Goal: Find contact information: Find contact information

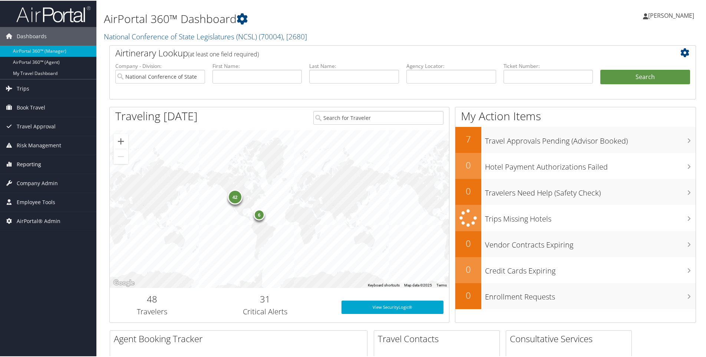
click at [29, 162] on span "Reporting" at bounding box center [29, 163] width 24 height 19
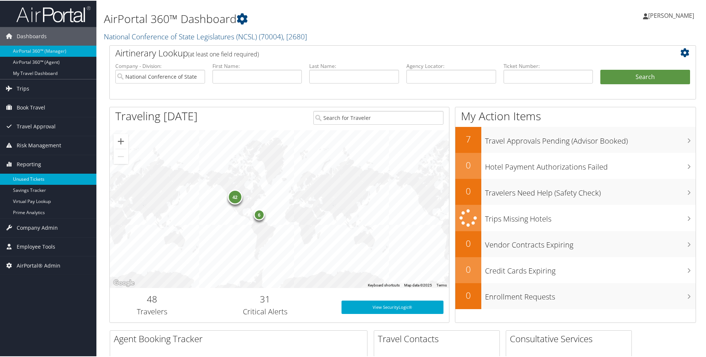
click at [29, 178] on link "Unused Tickets" at bounding box center [48, 178] width 96 height 11
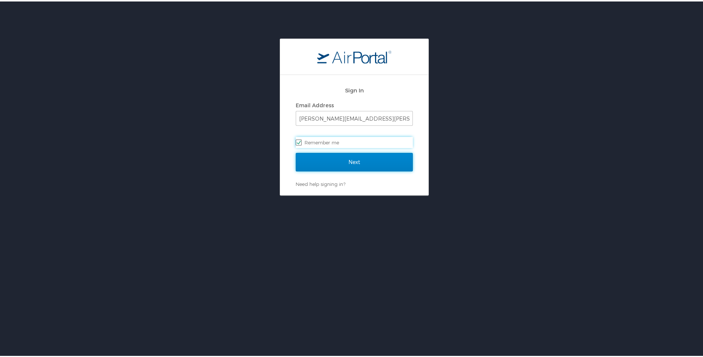
click at [353, 160] on input "Next" at bounding box center [354, 160] width 117 height 19
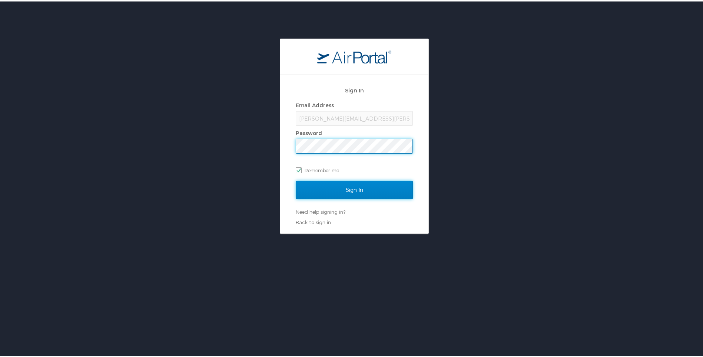
click at [352, 190] on input "Sign In" at bounding box center [354, 188] width 117 height 19
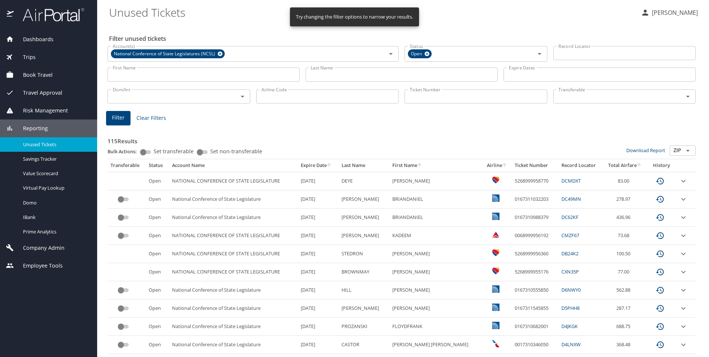
click at [40, 245] on span "Company Admin" at bounding box center [39, 248] width 51 height 8
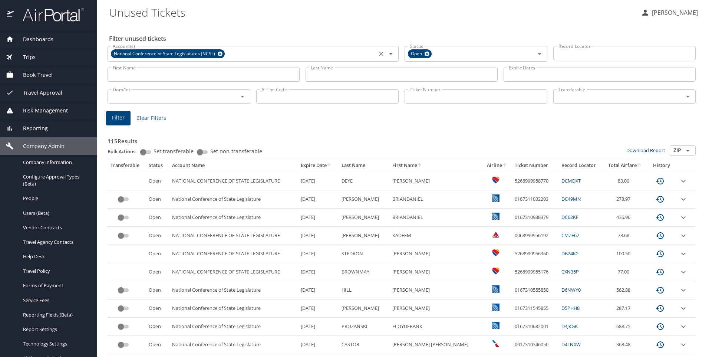
click at [220, 53] on icon at bounding box center [220, 54] width 5 height 5
click at [141, 51] on input "Account(s)" at bounding box center [242, 53] width 265 height 10
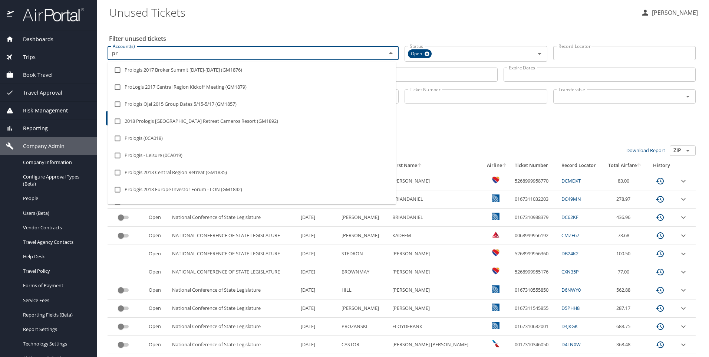
type input "p"
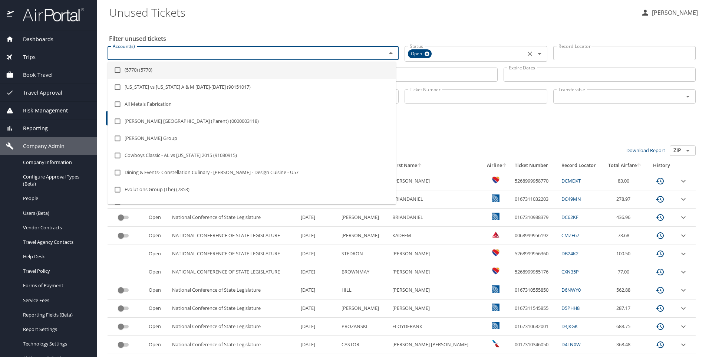
click at [425, 53] on icon at bounding box center [427, 54] width 6 height 8
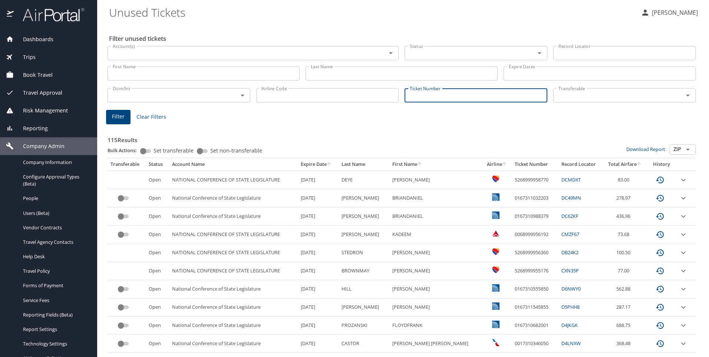
click at [414, 99] on input "Ticket Number" at bounding box center [476, 95] width 143 height 14
type input "0068998686759"
click at [120, 117] on span "Filter" at bounding box center [118, 116] width 13 height 9
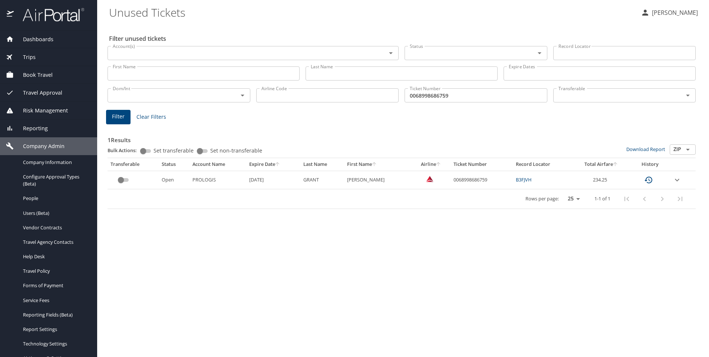
click at [678, 177] on icon "expand row" at bounding box center [677, 179] width 9 height 9
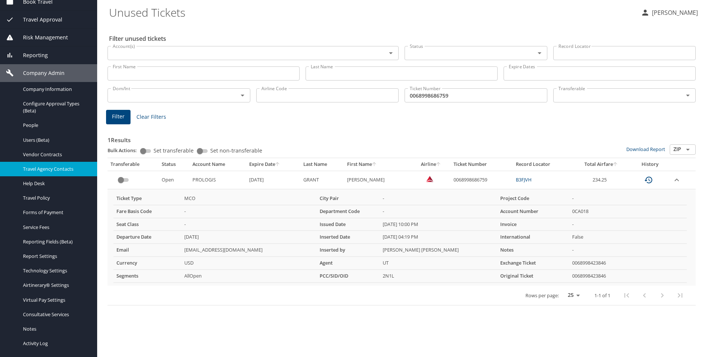
scroll to position [74, 0]
click at [48, 68] on span "Company Admin" at bounding box center [39, 72] width 51 height 8
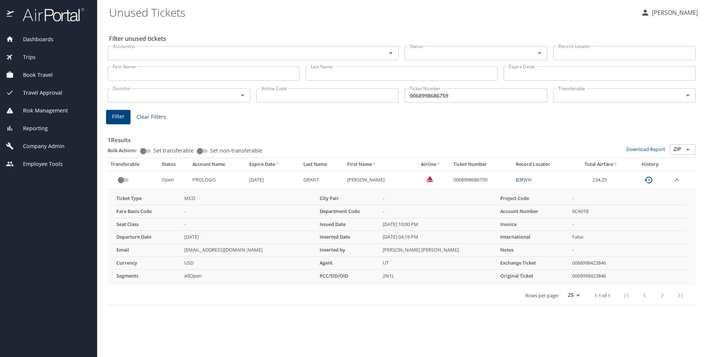
scroll to position [0, 0]
click at [37, 145] on span "Company Admin" at bounding box center [39, 146] width 51 height 8
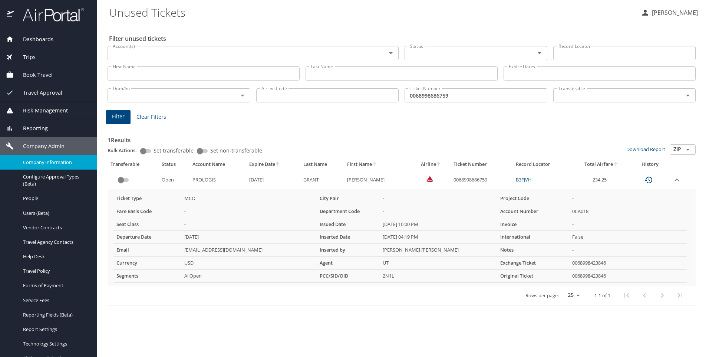
click at [37, 159] on span "Company Information" at bounding box center [55, 162] width 65 height 7
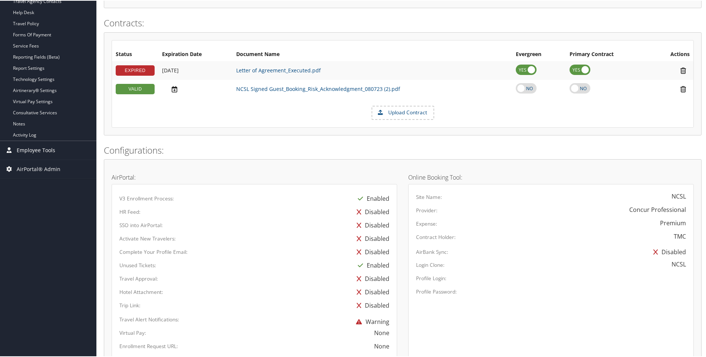
scroll to position [111, 0]
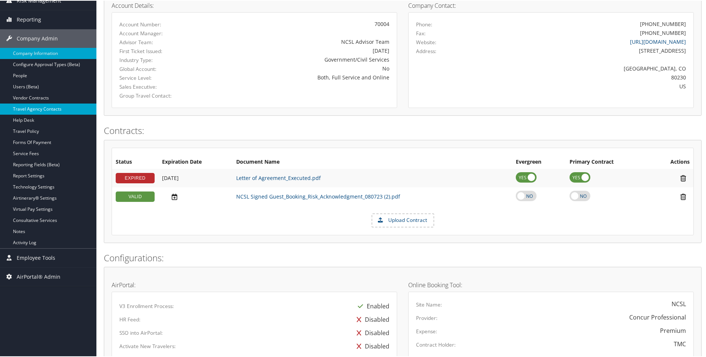
click at [32, 108] on link "Travel Agency Contacts" at bounding box center [48, 108] width 96 height 11
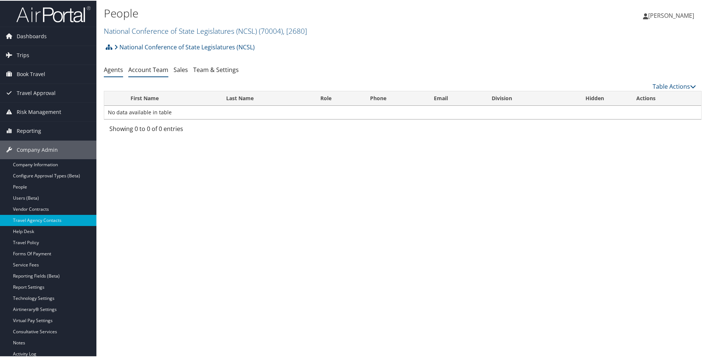
click at [145, 69] on link "Account Team" at bounding box center [148, 69] width 40 height 8
